Goal: Task Accomplishment & Management: Use online tool/utility

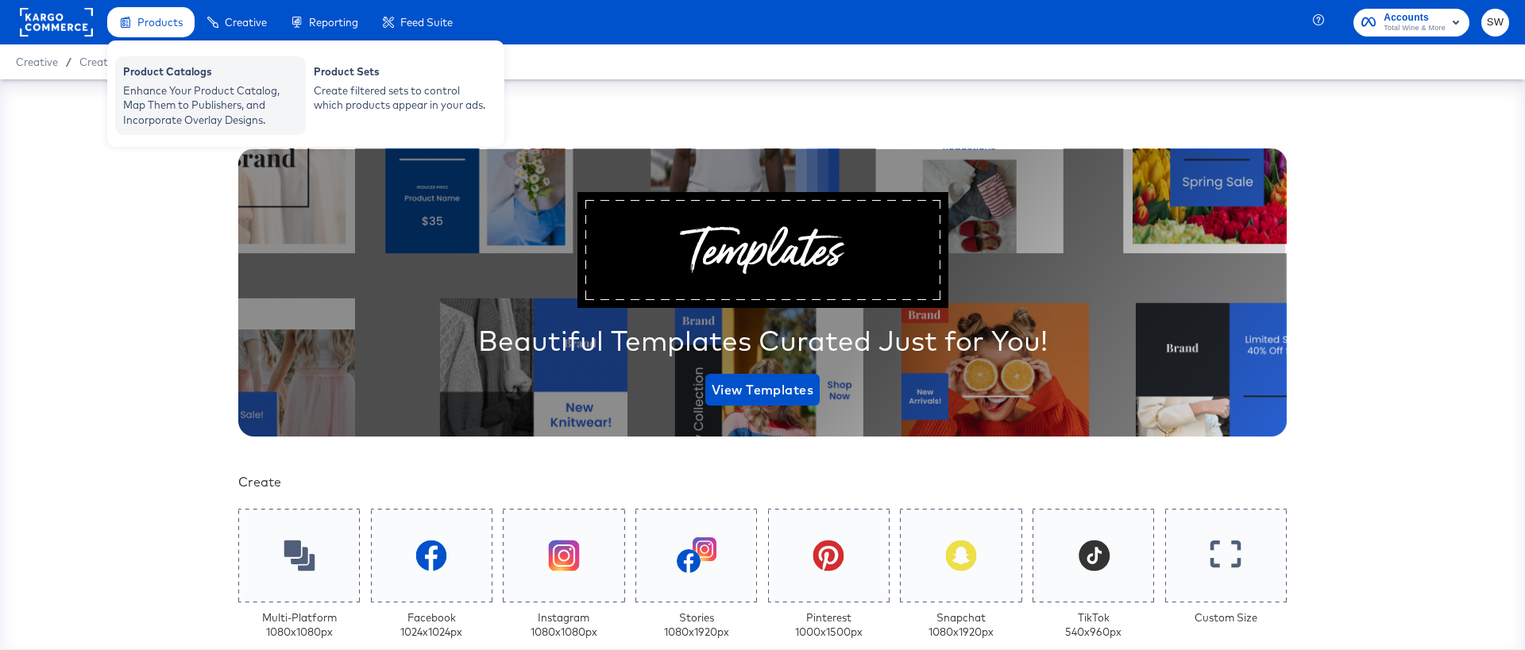
click at [161, 97] on div "Enhance Your Product Catalog, Map Them to Publishers, and Incorporate Overlay D…" at bounding box center [210, 105] width 175 height 44
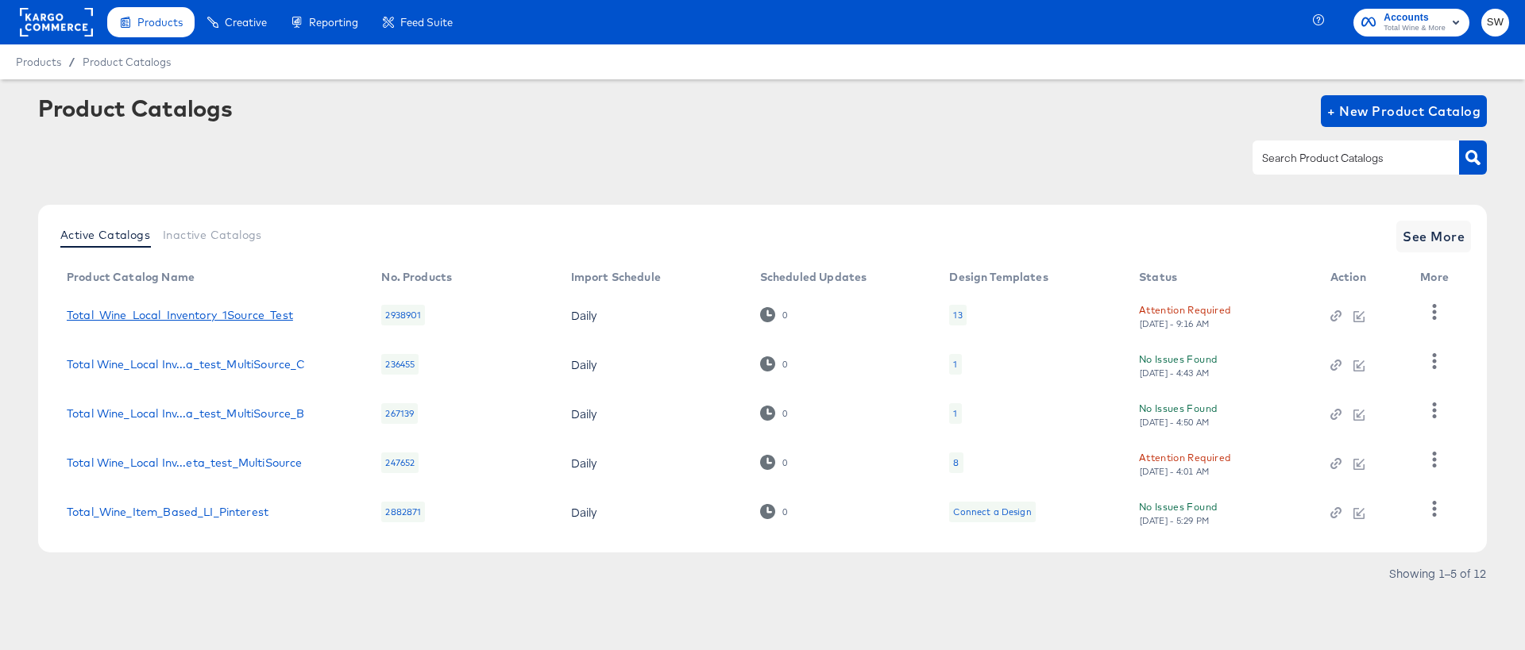
click at [237, 312] on link "Total_Wine_Local_Inventory_1Source_Test" at bounding box center [180, 315] width 226 height 13
